Goal: Information Seeking & Learning: Learn about a topic

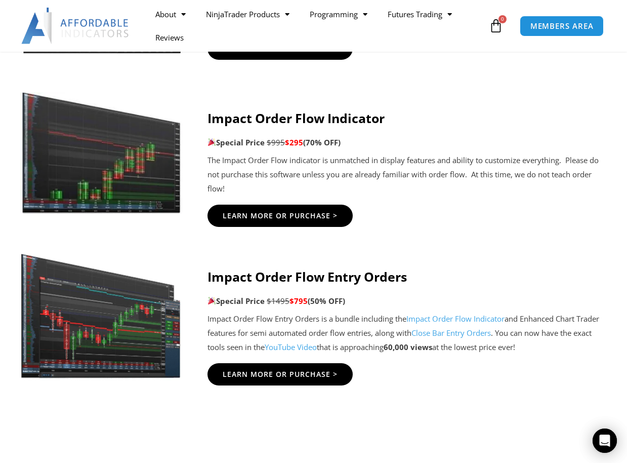
scroll to position [2177, 0]
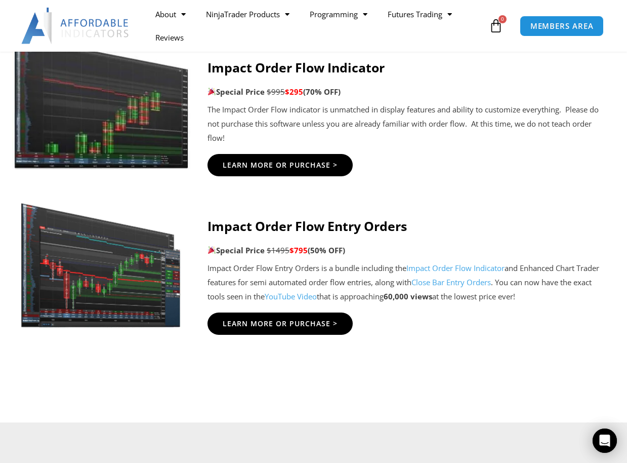
click at [159, 149] on img at bounding box center [101, 102] width 178 height 134
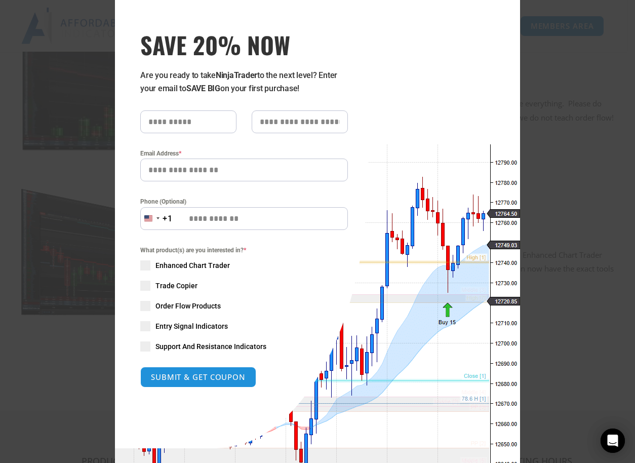
scroll to position [0, 0]
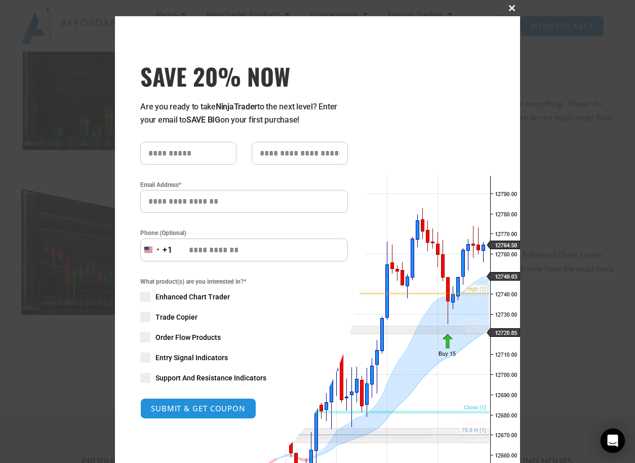
click at [506, 6] on span at bounding box center [512, 8] width 16 height 6
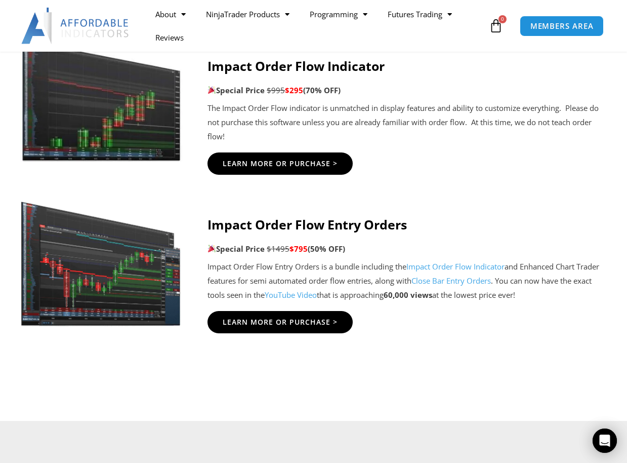
scroll to position [2177, 0]
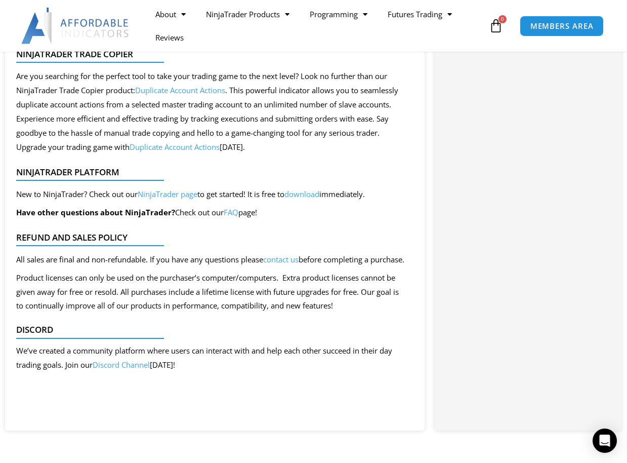
scroll to position [1013, 0]
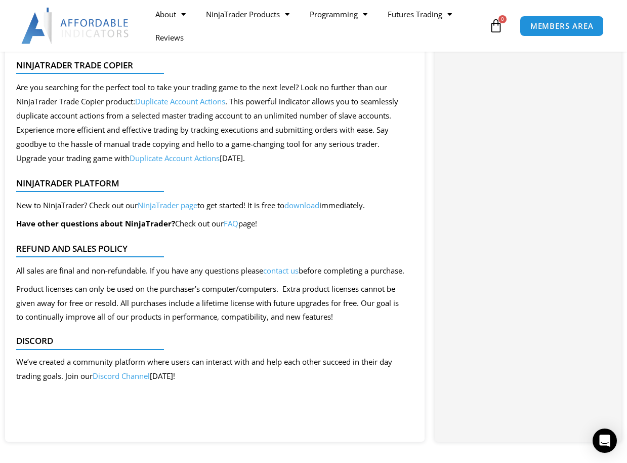
click at [187, 106] on link "Duplicate Account Actions" at bounding box center [180, 101] width 90 height 10
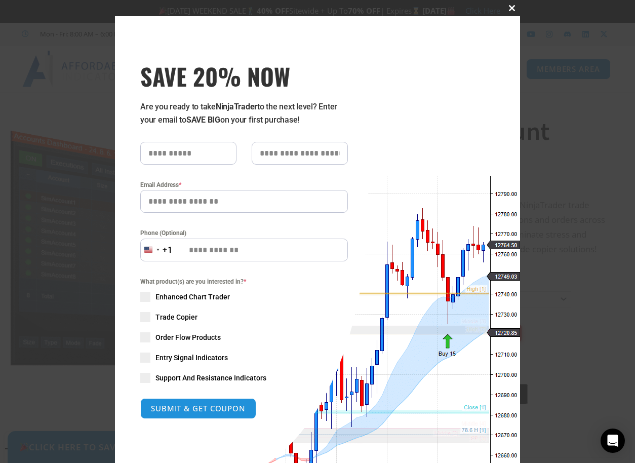
click at [507, 9] on span at bounding box center [512, 8] width 16 height 6
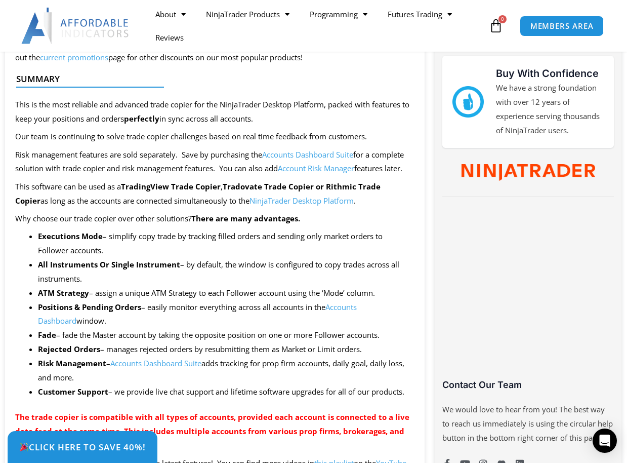
scroll to position [456, 0]
